Goal: Task Accomplishment & Management: Manage account settings

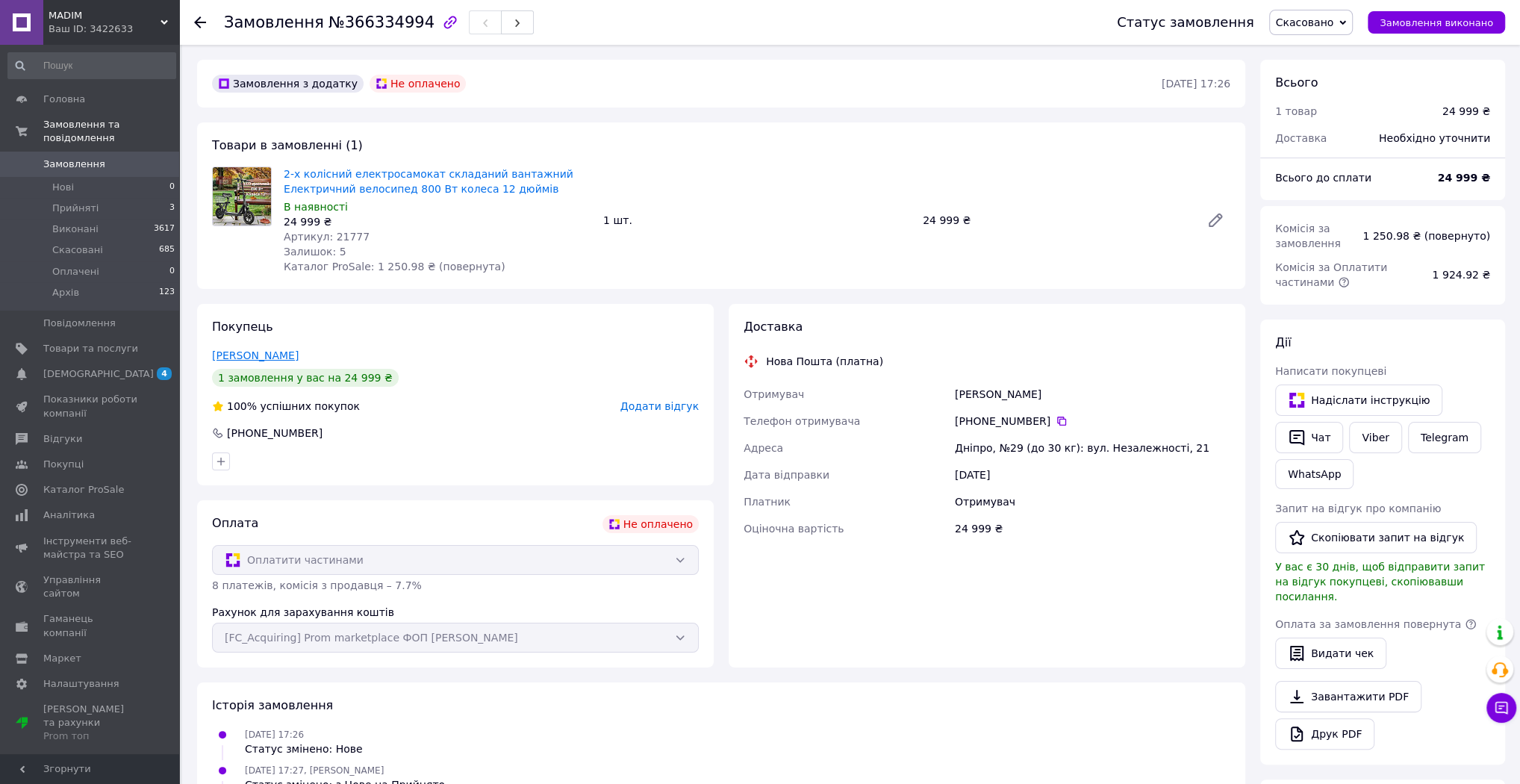
click at [245, 358] on link "[PERSON_NAME]" at bounding box center [256, 355] width 87 height 12
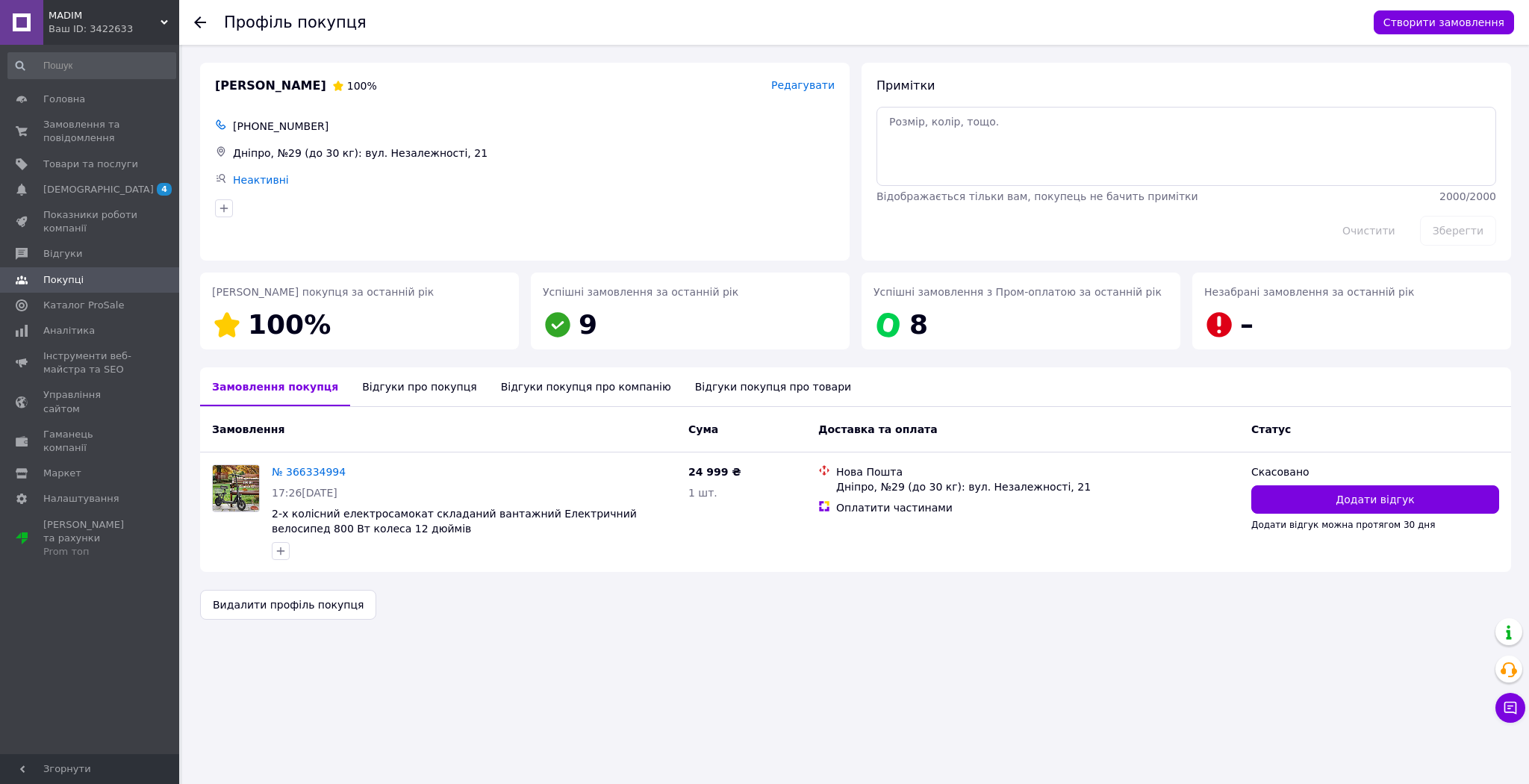
click at [372, 387] on div "Відгуки про покупця" at bounding box center [419, 386] width 138 height 39
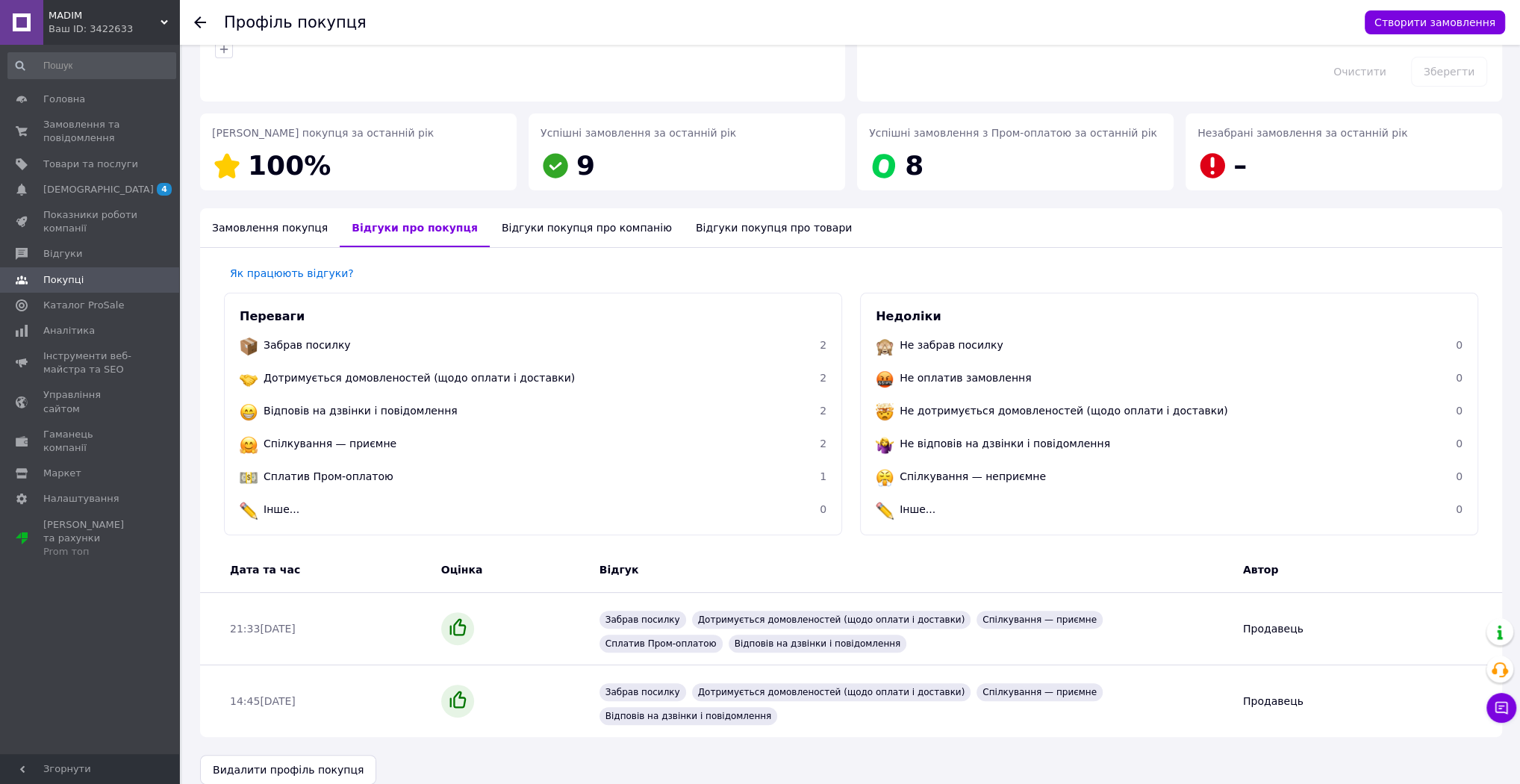
scroll to position [160, 0]
click at [237, 236] on div "Замовлення покупця" at bounding box center [269, 227] width 139 height 39
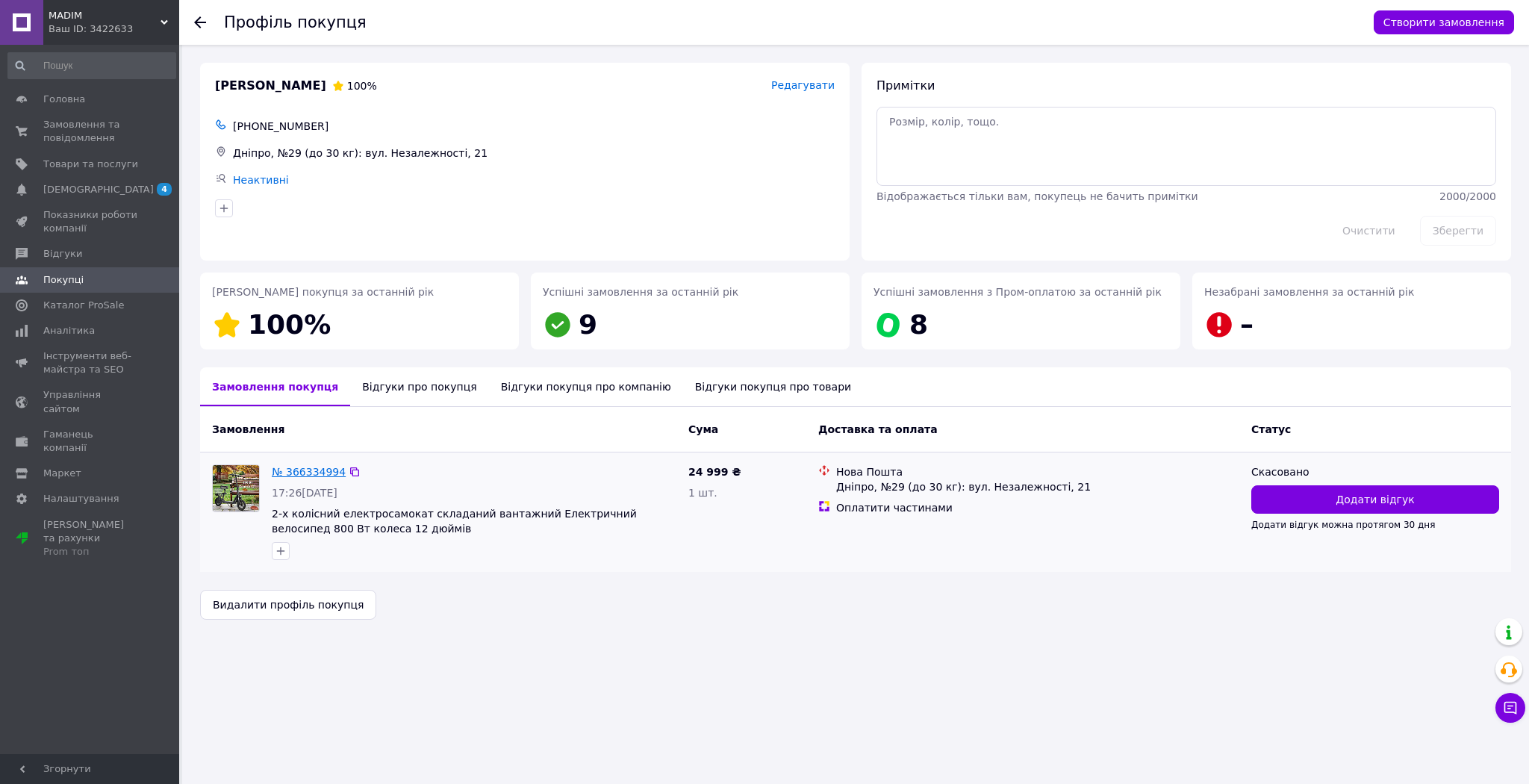
click at [283, 467] on link "№ 366334994" at bounding box center [309, 471] width 74 height 12
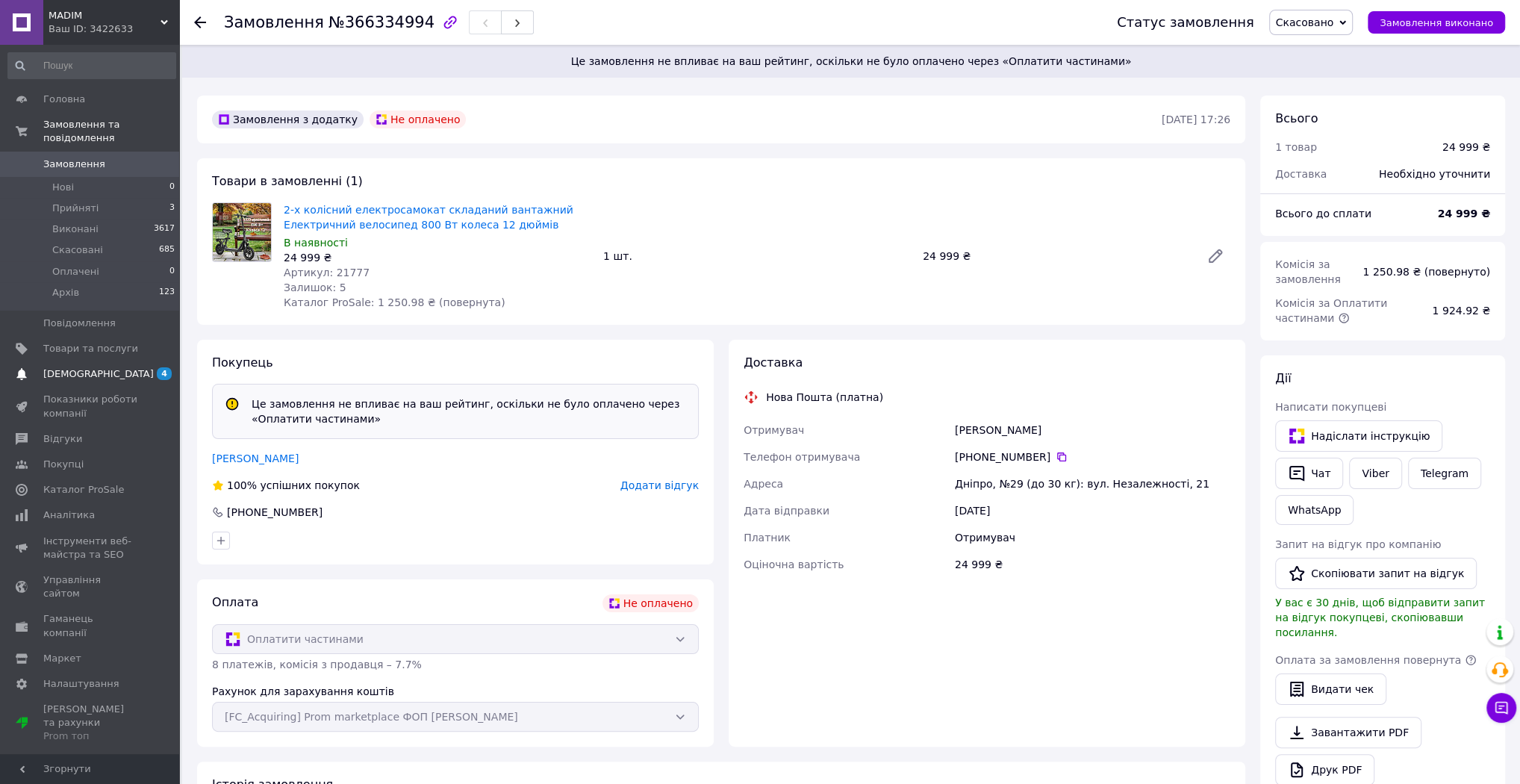
click at [74, 367] on span "[DEMOGRAPHIC_DATA]" at bounding box center [99, 374] width 111 height 14
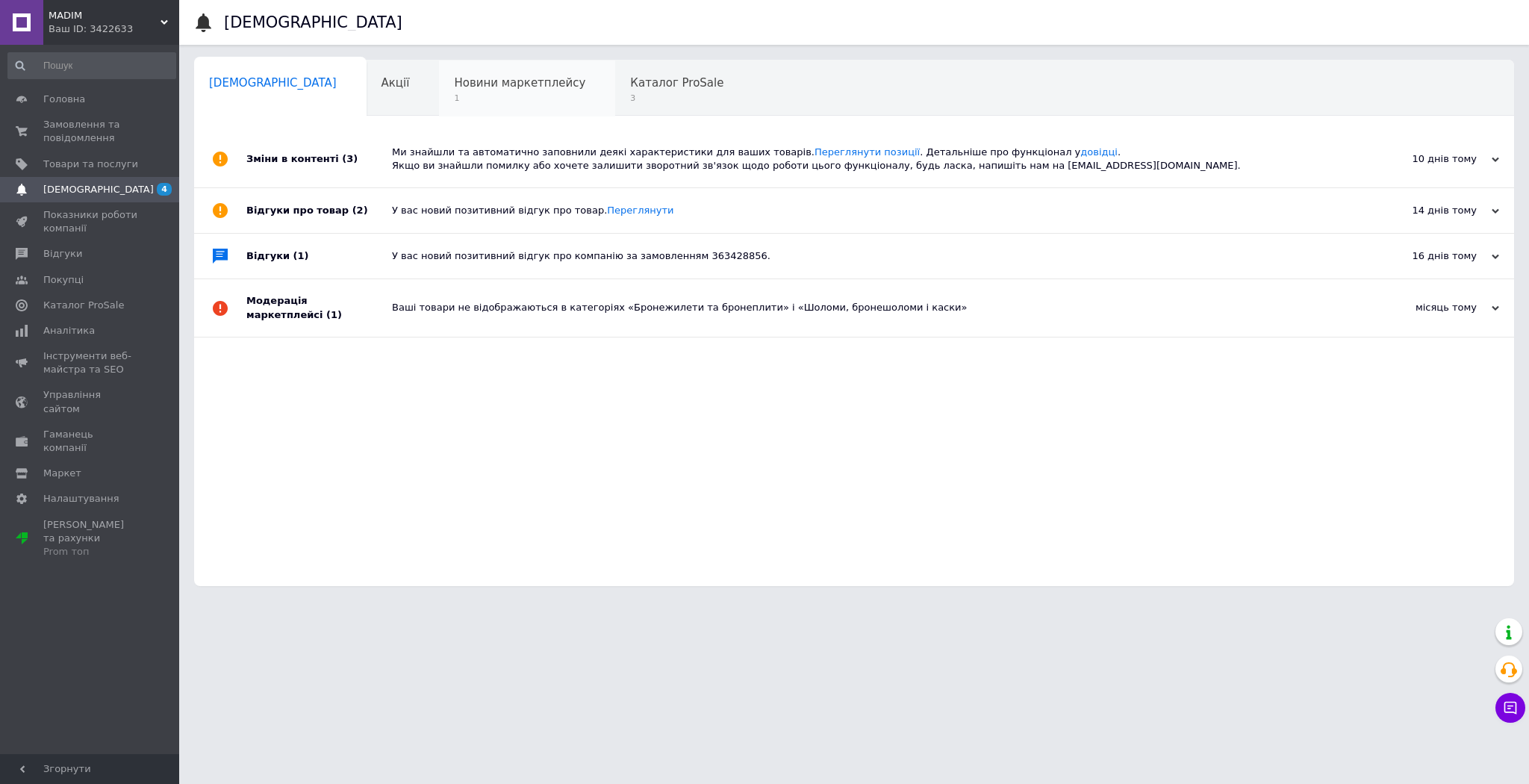
click at [454, 77] on span "Новини маркетплейсу" at bounding box center [520, 83] width 131 height 14
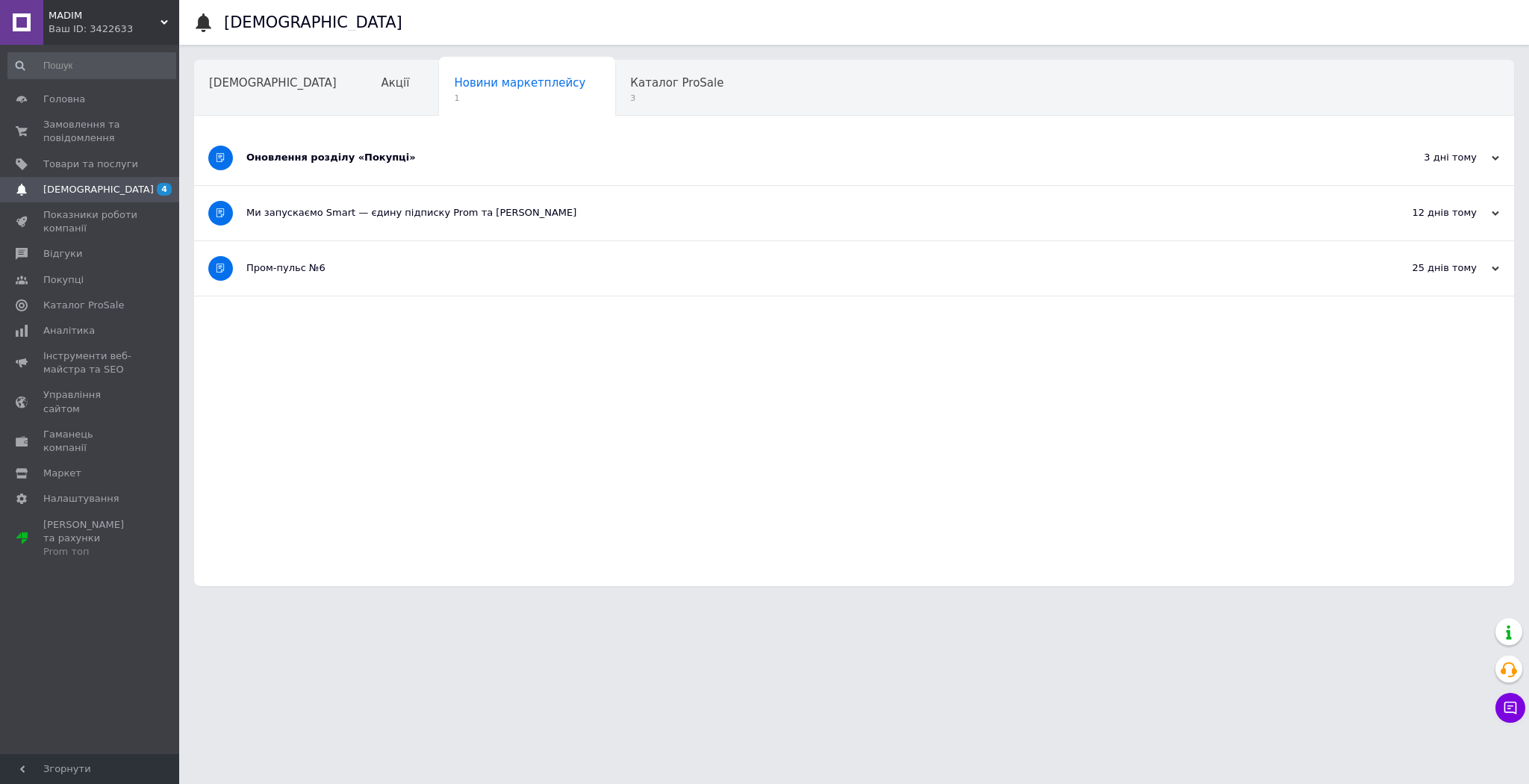
click at [324, 160] on div "Оновлення розділу «Покупці»" at bounding box center [798, 157] width 1104 height 14
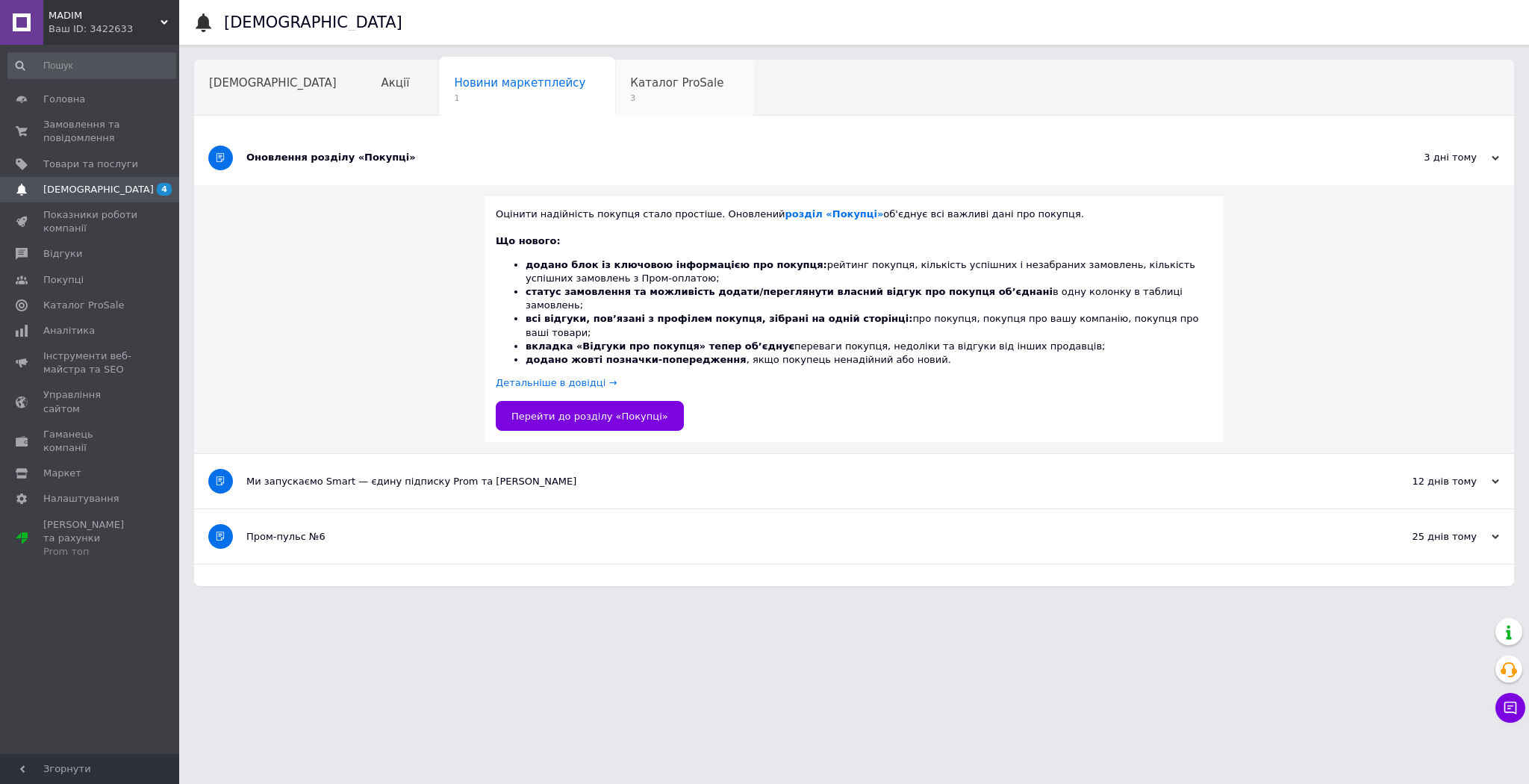
click at [630, 84] on span "Каталог ProSale" at bounding box center [676, 83] width 93 height 14
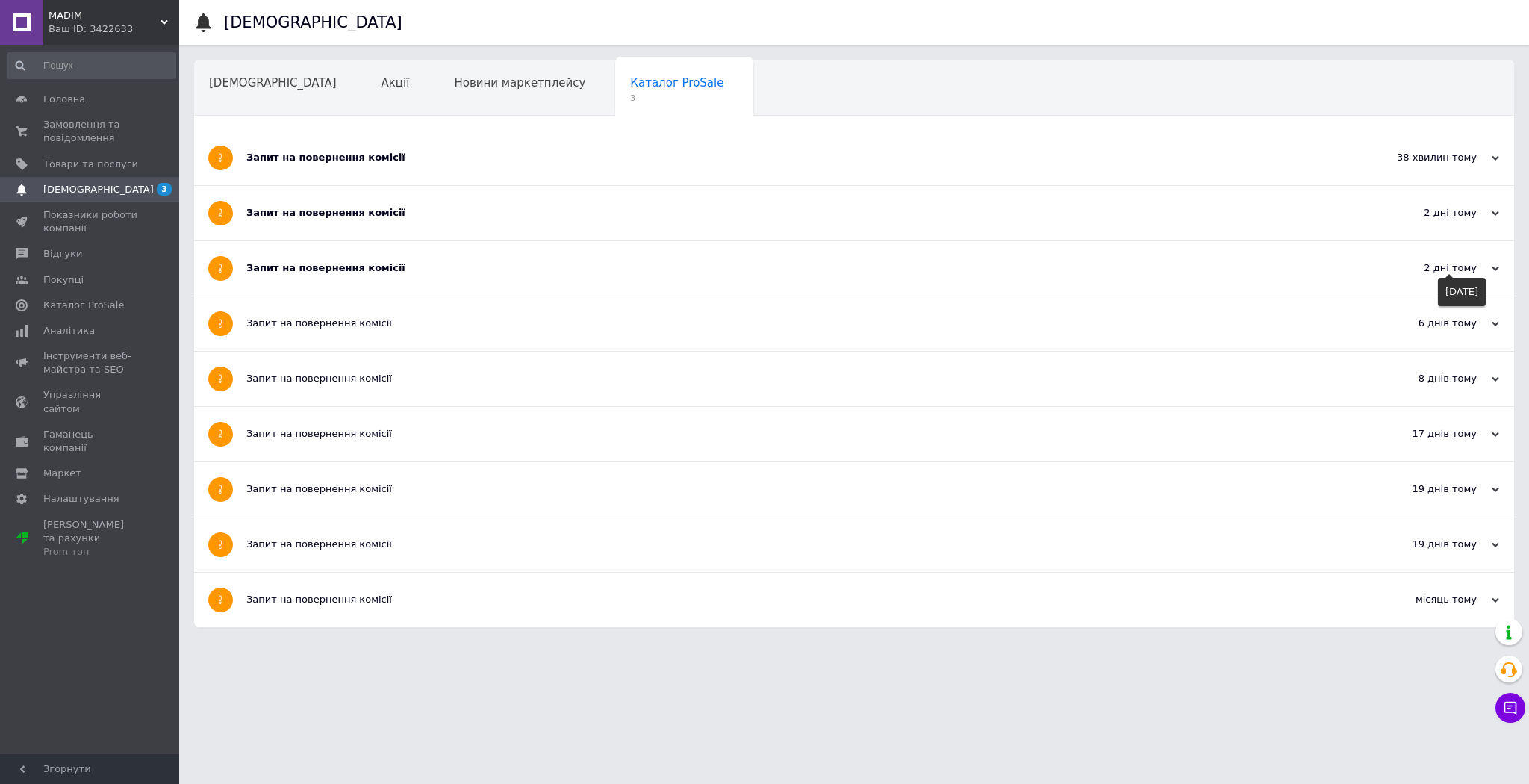
click at [1492, 269] on icon at bounding box center [1496, 268] width 7 height 7
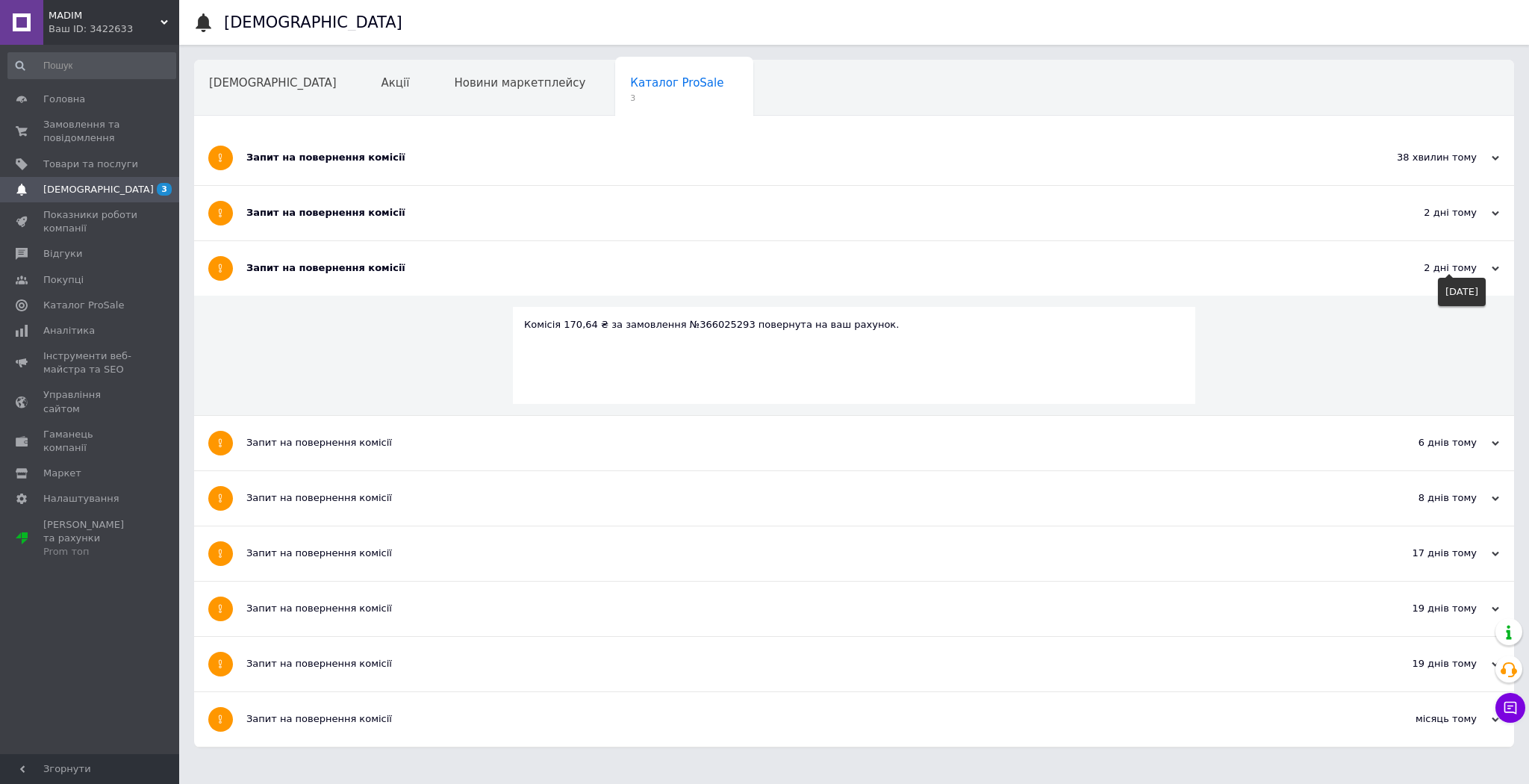
click at [1492, 268] on icon at bounding box center [1496, 268] width 7 height 7
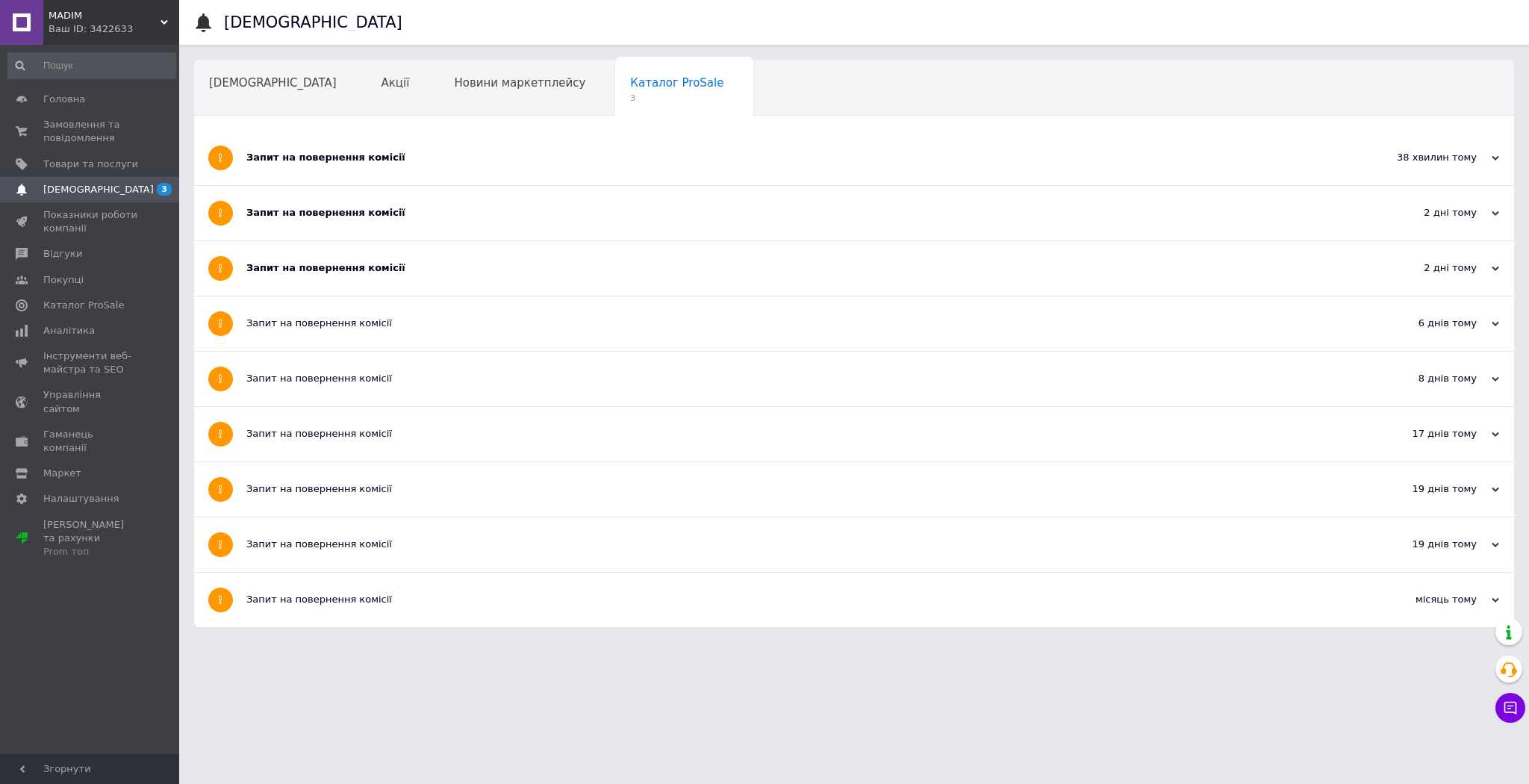
click at [1500, 212] on div "2 дні тому [DATE]" at bounding box center [1432, 212] width 164 height 54
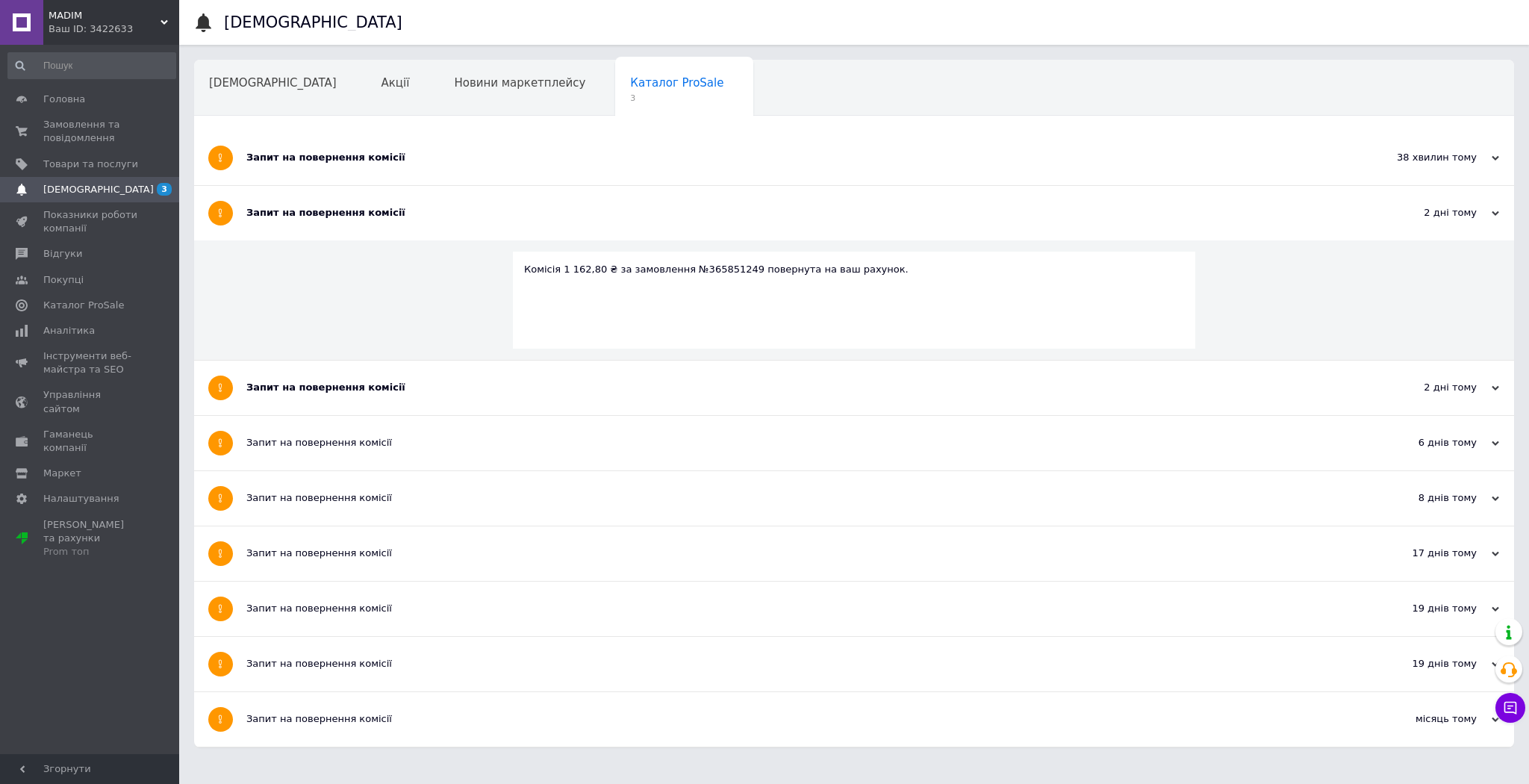
click at [1500, 212] on div "2 дні тому [DATE]" at bounding box center [1432, 212] width 164 height 54
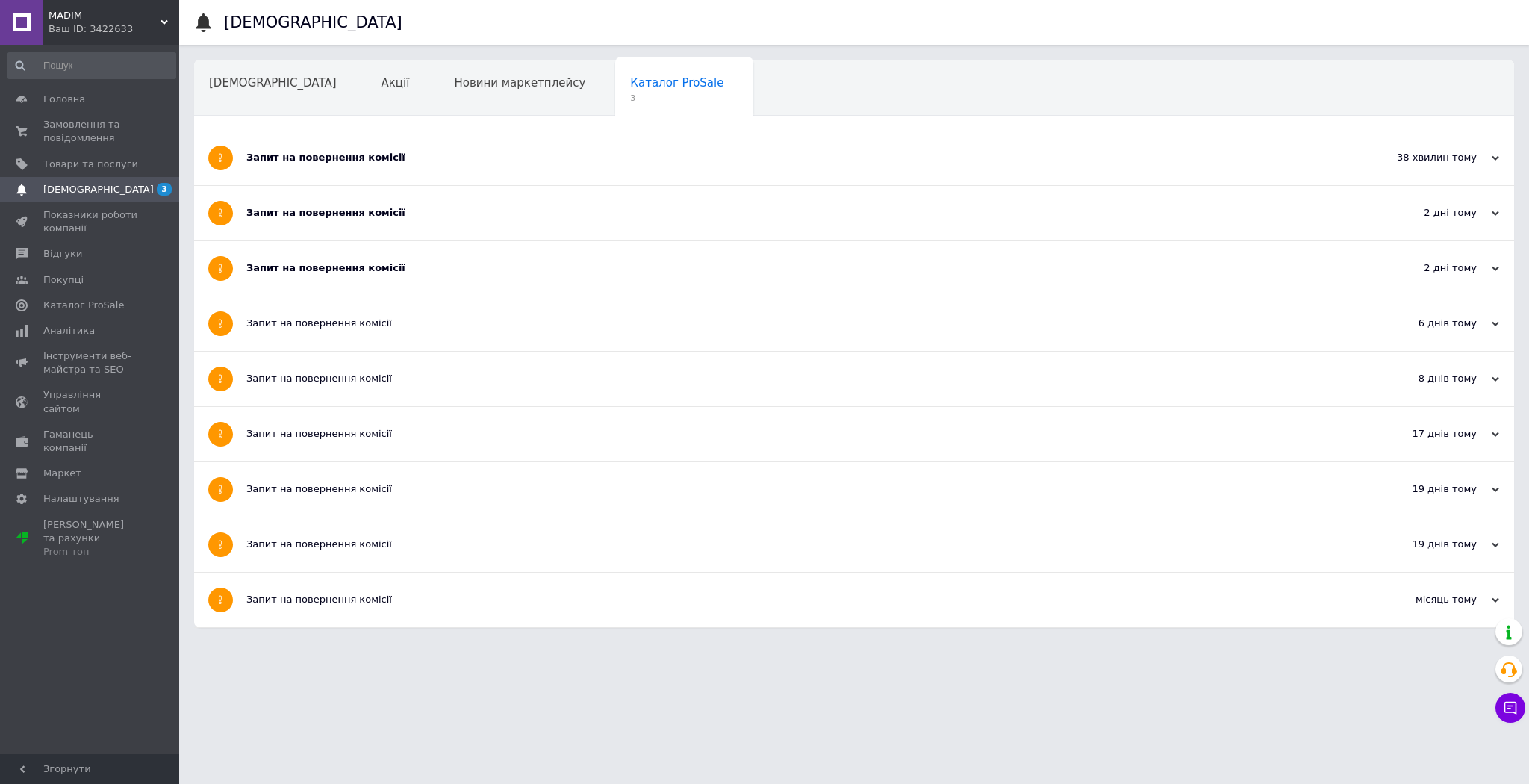
click at [1495, 154] on icon at bounding box center [1496, 158] width 7 height 7
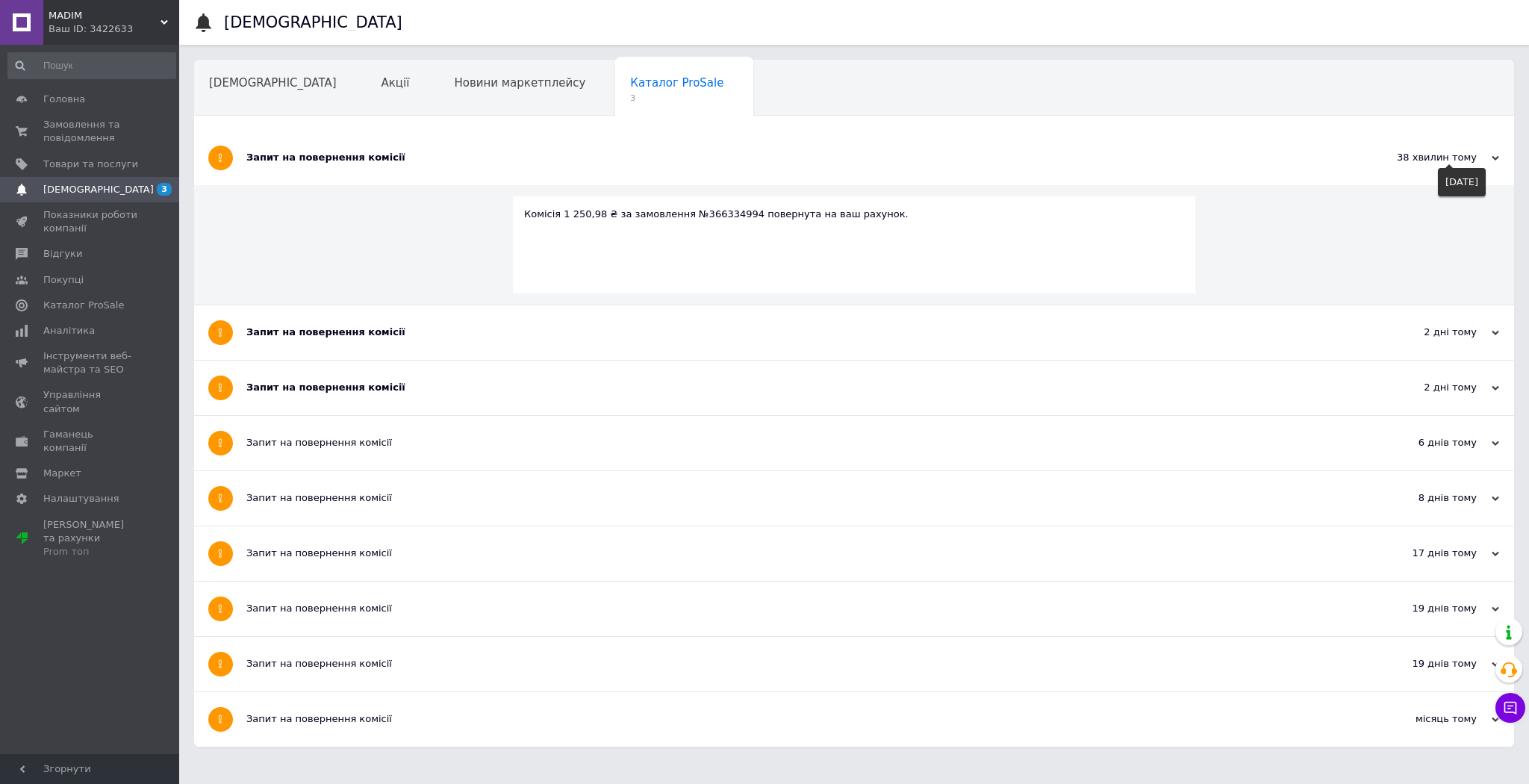
click at [1495, 154] on icon at bounding box center [1496, 158] width 7 height 7
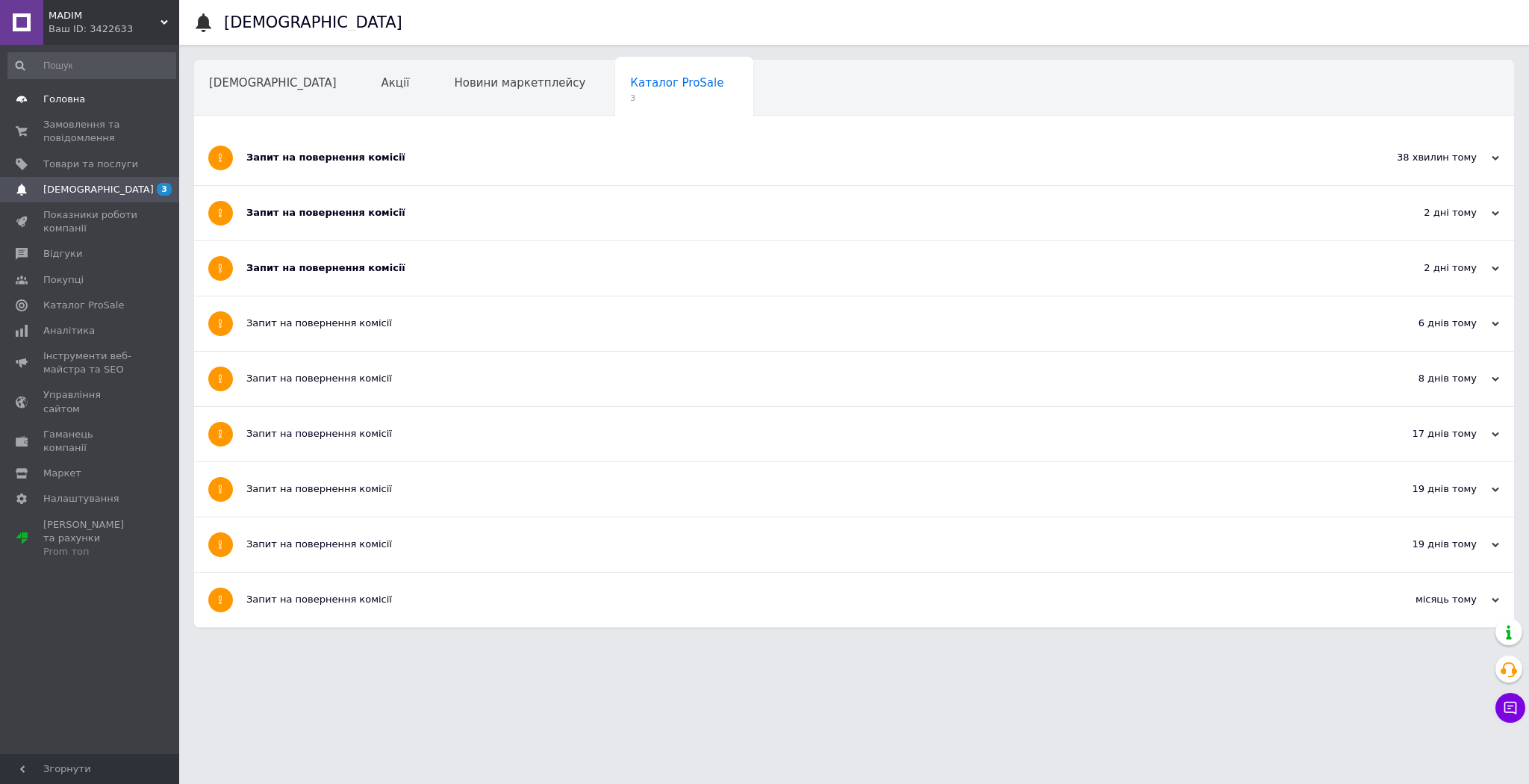
click at [70, 99] on span "Головна" at bounding box center [64, 99] width 42 height 14
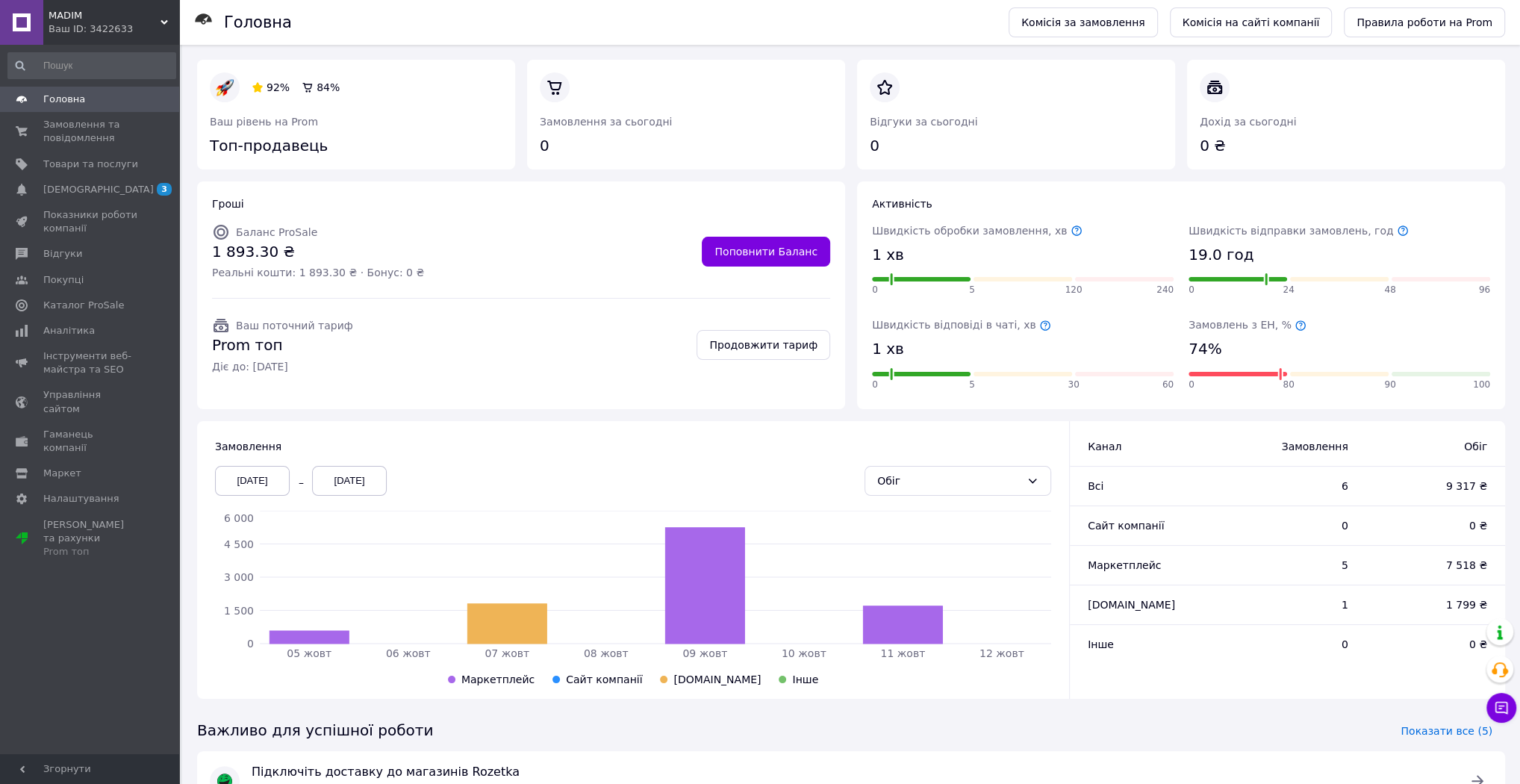
click at [54, 100] on span "Головна" at bounding box center [64, 99] width 42 height 14
click at [67, 125] on span "Замовлення та повідомлення" at bounding box center [90, 131] width 95 height 27
